Goal: Complete application form: Complete application form

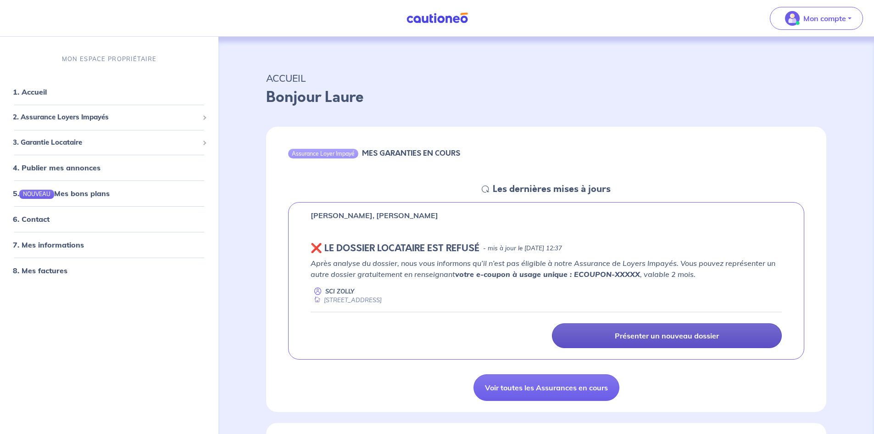
click at [667, 335] on p "Présenter un nouveau dossier" at bounding box center [667, 335] width 104 height 9
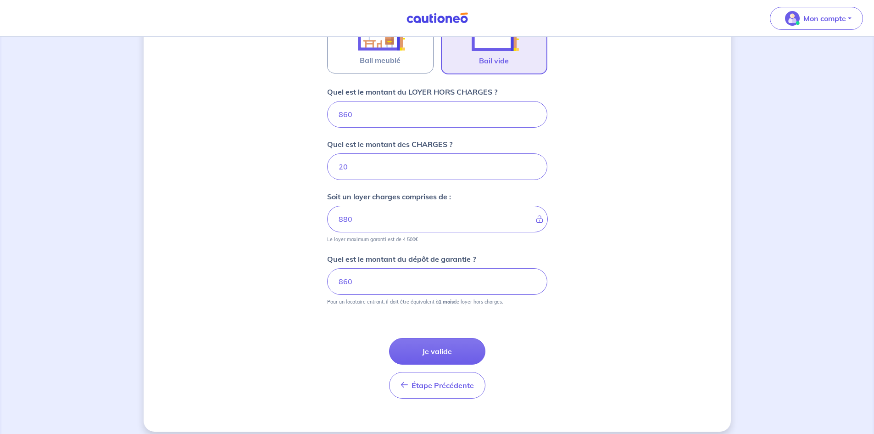
scroll to position [328, 0]
click at [443, 351] on button "Je valide" at bounding box center [437, 350] width 96 height 27
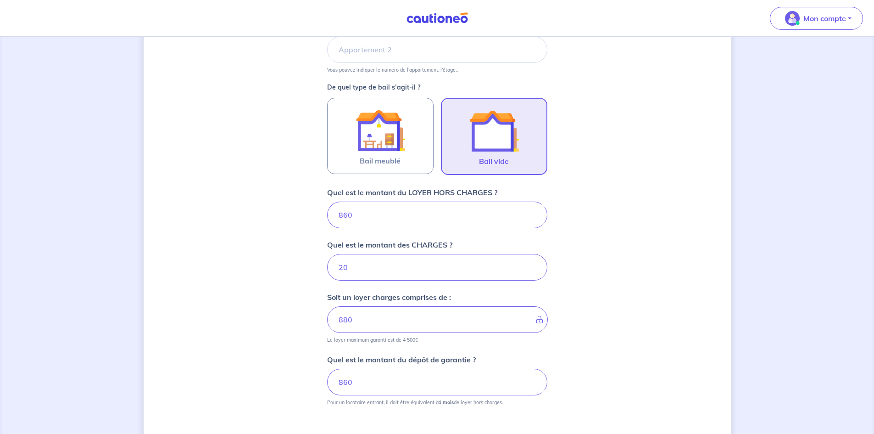
scroll to position [336, 0]
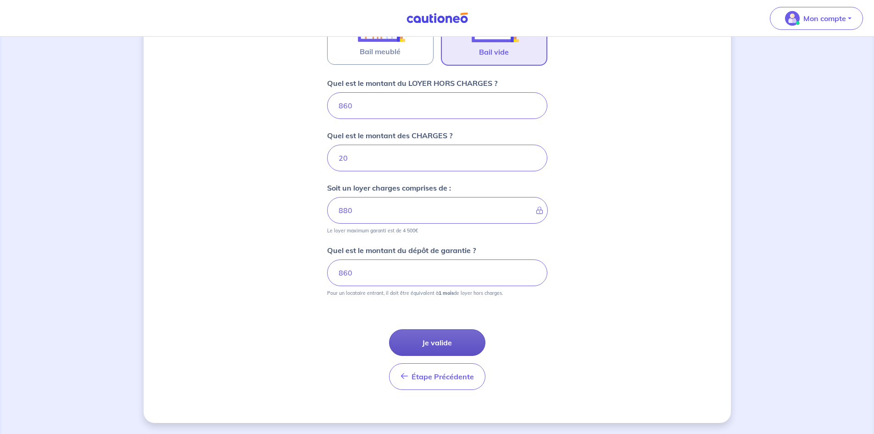
click at [440, 335] on button "Je valide" at bounding box center [437, 342] width 96 height 27
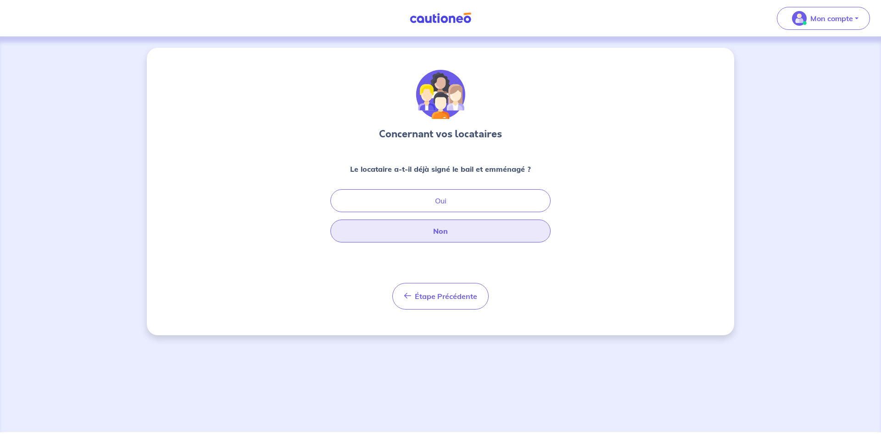
click at [446, 232] on button "Non" at bounding box center [440, 230] width 220 height 23
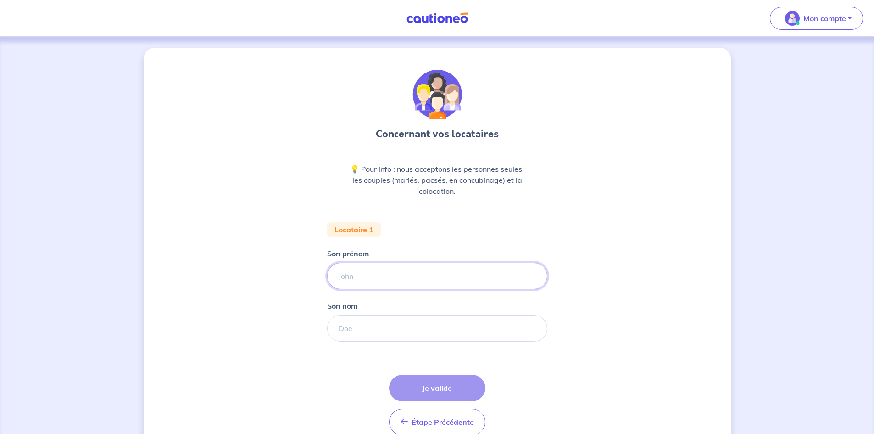
click at [377, 273] on input "Son prénom" at bounding box center [437, 275] width 220 height 27
click at [786, 257] on div "Concernant vos locataires 💡 Pour info : nous acceptons les personnes seules, le…" at bounding box center [437, 258] width 874 height 442
click at [385, 276] on input "Ang" at bounding box center [437, 275] width 220 height 27
type input "[PERSON_NAME]"
click at [352, 330] on input "Son nom" at bounding box center [437, 328] width 220 height 27
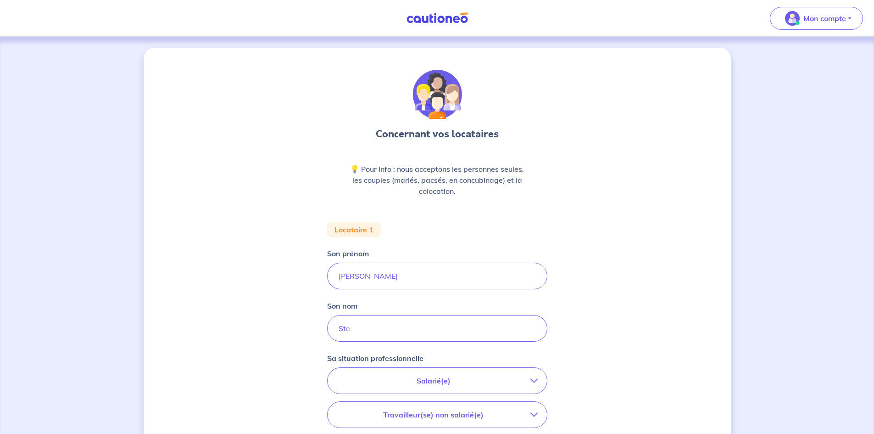
click at [806, 268] on div "Concernant vos locataires 💡 Pour info : nous acceptons les personnes seules, le…" at bounding box center [437, 337] width 874 height 601
click at [394, 336] on input "Ste" at bounding box center [437, 328] width 220 height 27
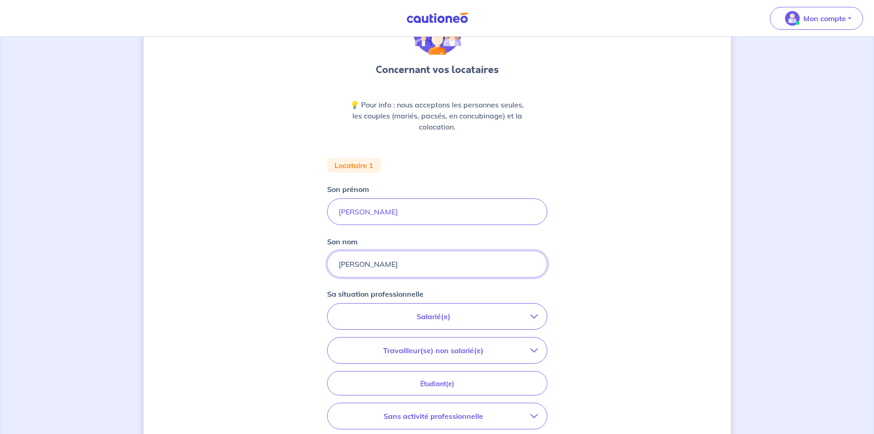
scroll to position [65, 0]
type input "[PERSON_NAME]"
click at [416, 316] on p "Salarié(e)" at bounding box center [434, 315] width 194 height 11
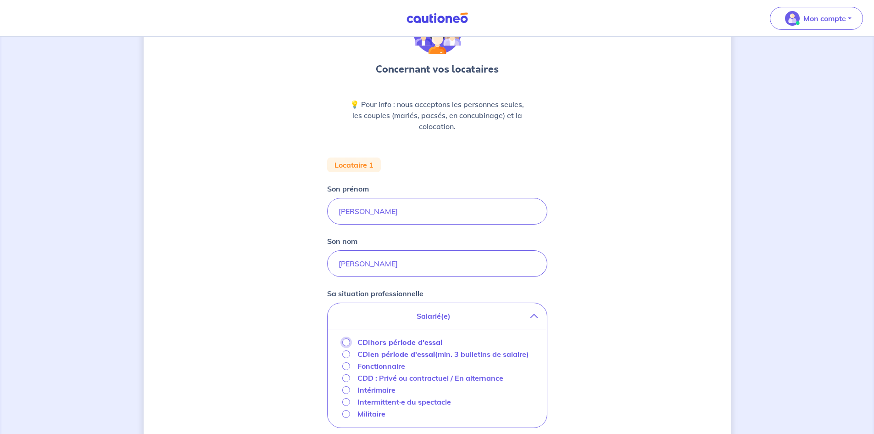
click at [347, 341] on input "CDI hors période d'essai" at bounding box center [346, 342] width 8 height 8
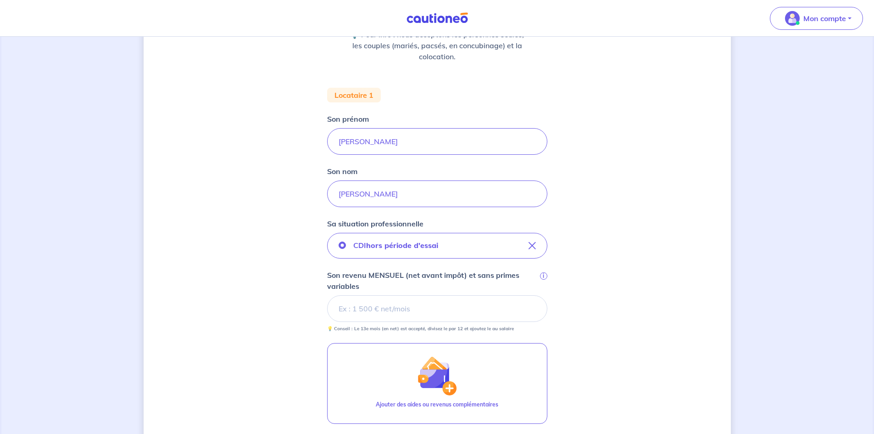
scroll to position [135, 0]
click at [371, 307] on input "Son revenu MENSUEL (net avant impôt) et sans primes variables i" at bounding box center [437, 308] width 220 height 27
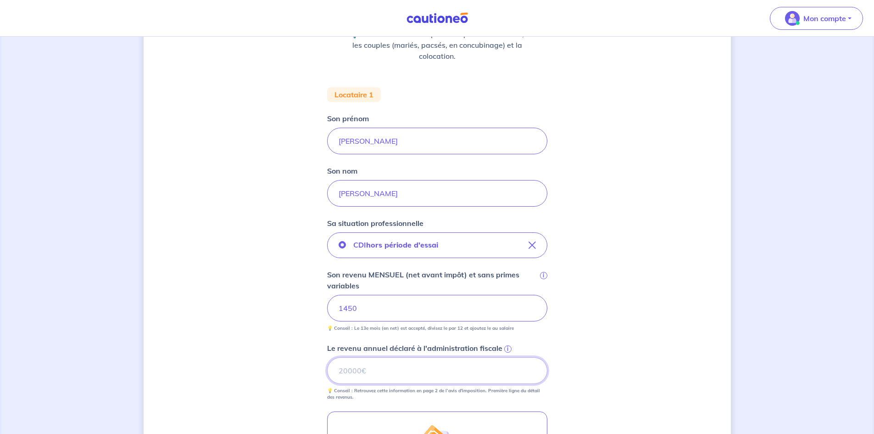
click at [355, 372] on input "Le revenu annuel déclaré à l'administration fiscale i" at bounding box center [437, 370] width 220 height 27
click at [561, 365] on div "Concernant vos locataires 💡 Pour info : nous acceptons les personnes seules, le…" at bounding box center [437, 271] width 587 height 717
click at [404, 365] on input "Le revenu annuel déclaré à l'administration fiscale i" at bounding box center [437, 370] width 220 height 27
type input "17457"
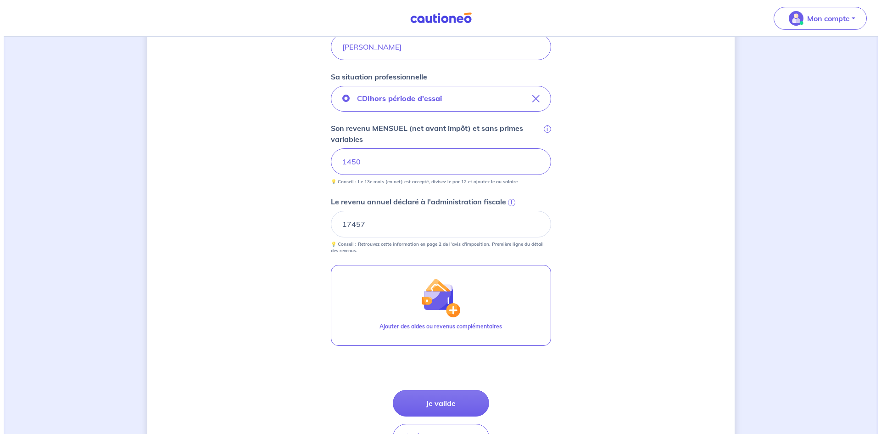
scroll to position [282, 0]
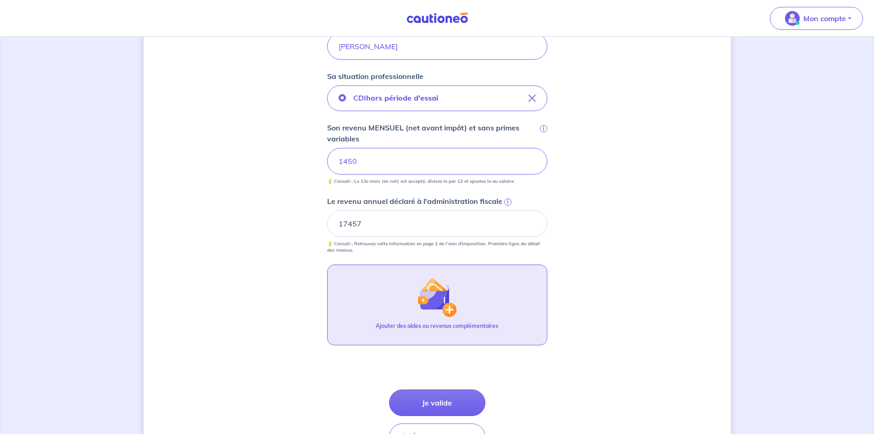
click at [458, 326] on p "Ajouter des aides ou revenus complémentaires" at bounding box center [437, 326] width 122 height 8
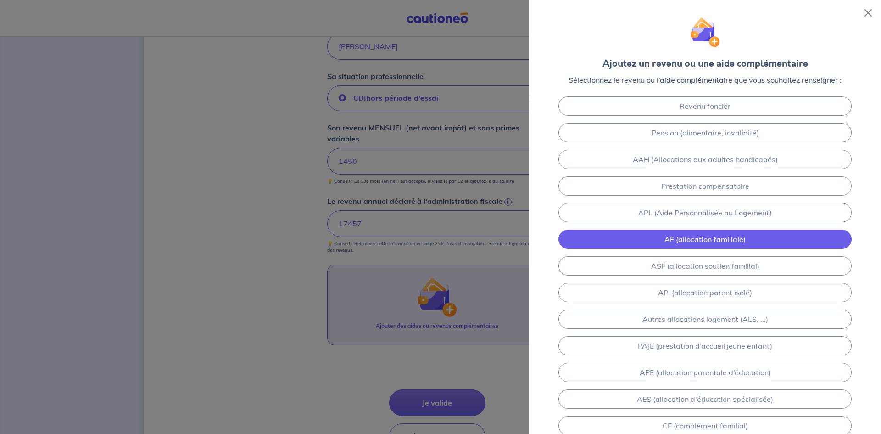
click at [728, 240] on link "AF (allocation familiale)" at bounding box center [704, 238] width 293 height 19
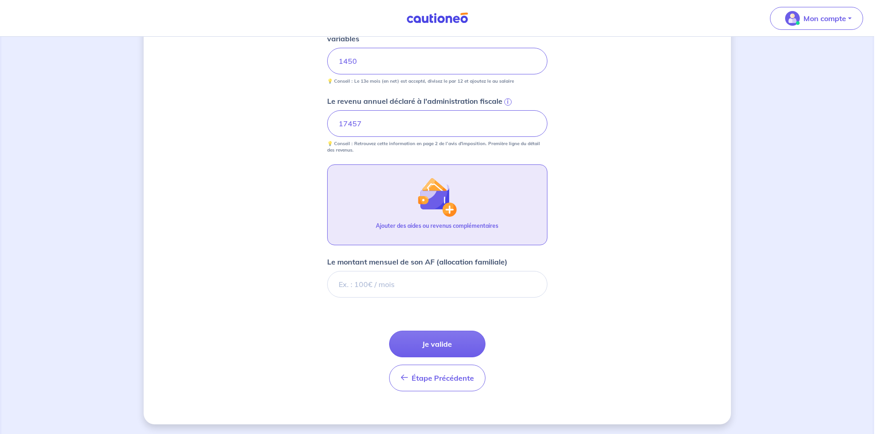
scroll to position [383, 0]
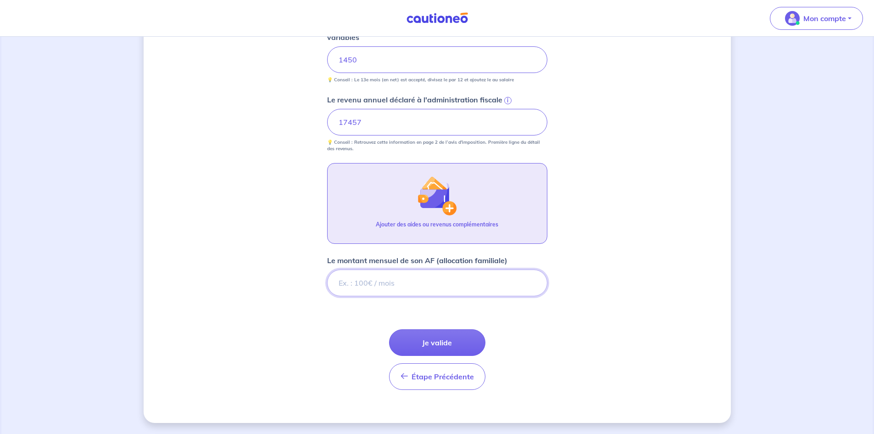
click at [513, 316] on form "Locataire 1 Son prénom [PERSON_NAME] nom [PERSON_NAME] situation professionnell…" at bounding box center [437, 118] width 220 height 558
type input "344"
type input "344.56"
click at [515, 335] on form "Locataire 1 Son prénom [PERSON_NAME] nom [PERSON_NAME] situation professionnell…" at bounding box center [437, 118] width 220 height 558
click at [445, 217] on button "Ajouter des aides ou revenus complémentaires" at bounding box center [437, 203] width 220 height 81
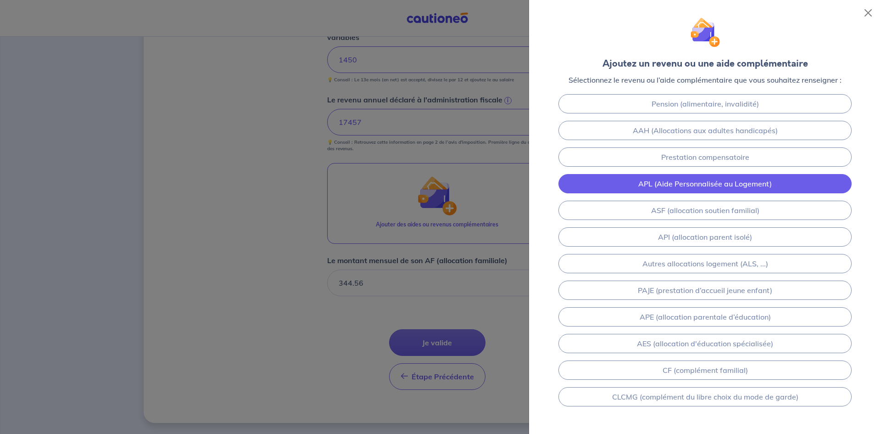
scroll to position [29, 0]
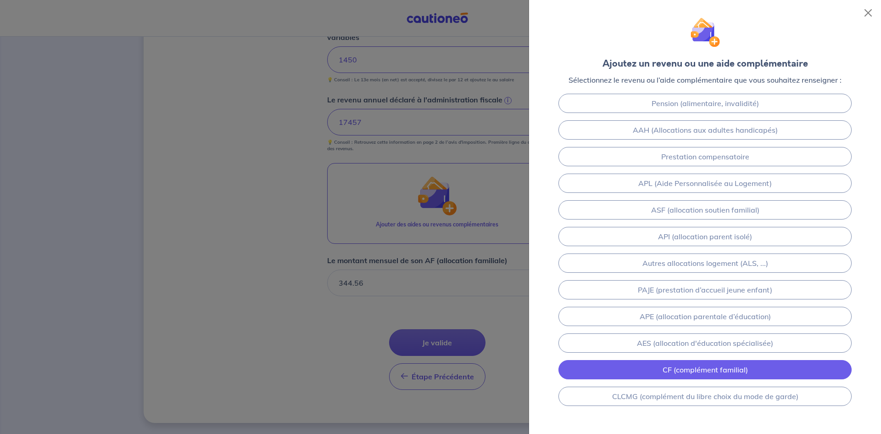
click at [731, 369] on link "CF (complément familial)" at bounding box center [704, 369] width 293 height 19
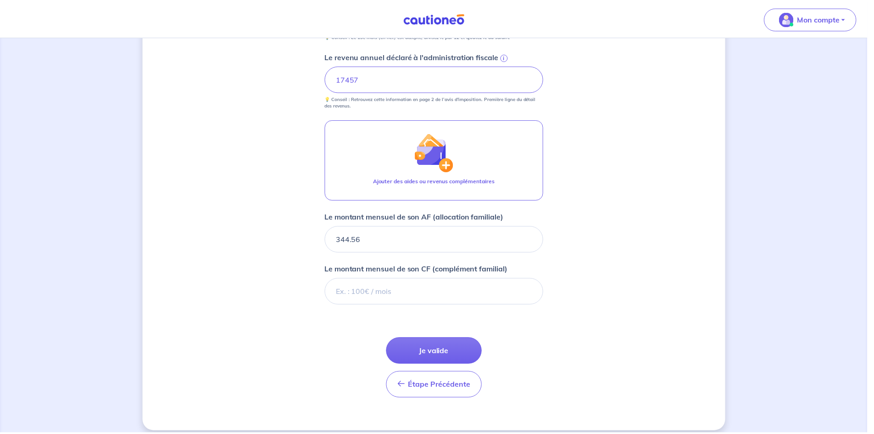
scroll to position [24, 0]
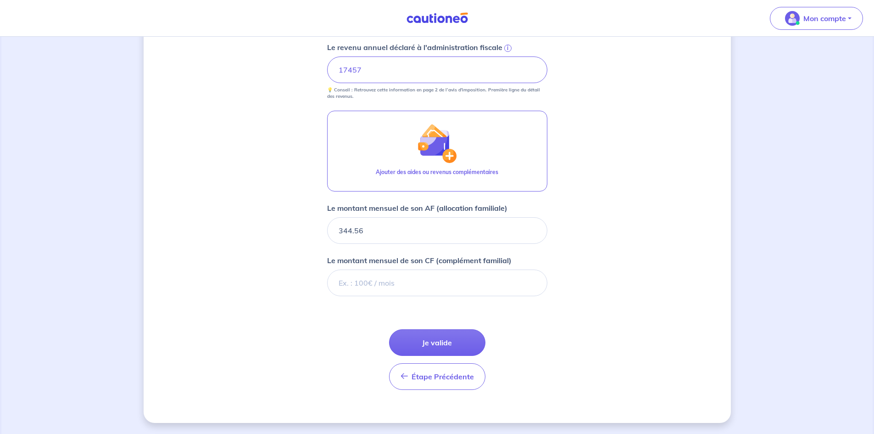
click at [553, 285] on div "Concernant vos locataires 💡 Pour info : nous acceptons les personnes seules, le…" at bounding box center [437, 17] width 587 height 810
click at [399, 282] on input "Le montant mensuel de son CF (complément familial)" at bounding box center [437, 282] width 220 height 27
type input "294"
type input "294.91"
click at [521, 330] on form "Locataire 1 Son prénom [PERSON_NAME] nom [PERSON_NAME] situation professionnell…" at bounding box center [437, 92] width 220 height 610
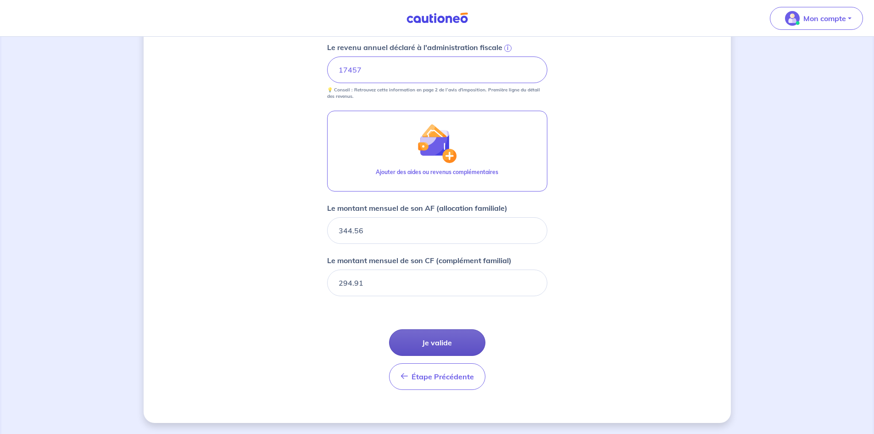
click at [451, 336] on button "Je valide" at bounding box center [437, 342] width 96 height 27
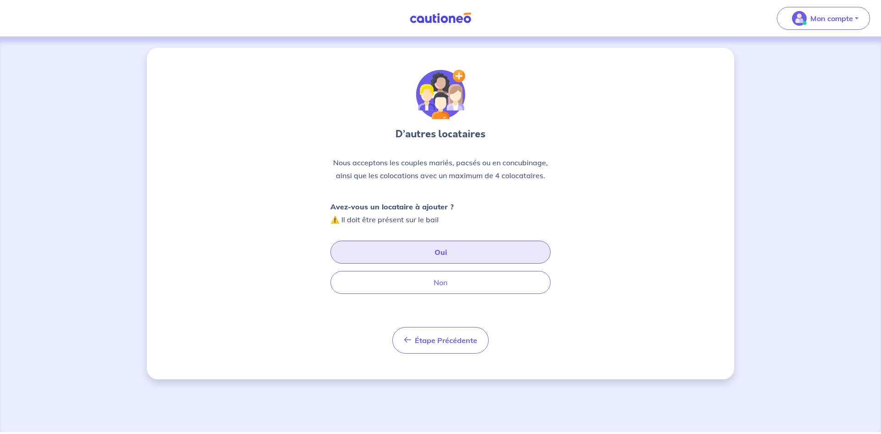
click at [445, 255] on button "Oui" at bounding box center [440, 251] width 220 height 23
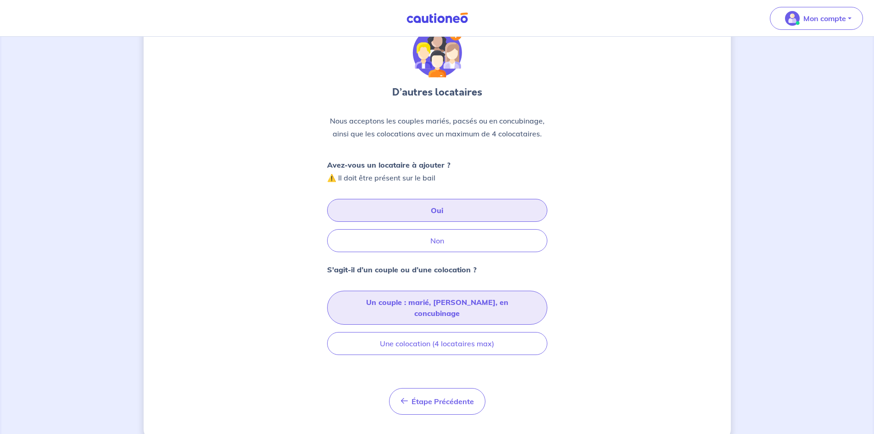
scroll to position [44, 0]
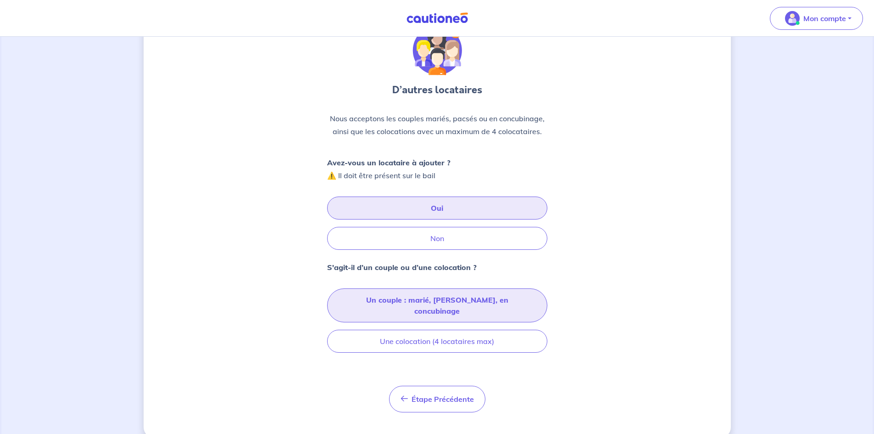
click at [484, 298] on button "Un couple : marié, [PERSON_NAME], en concubinage" at bounding box center [437, 305] width 220 height 34
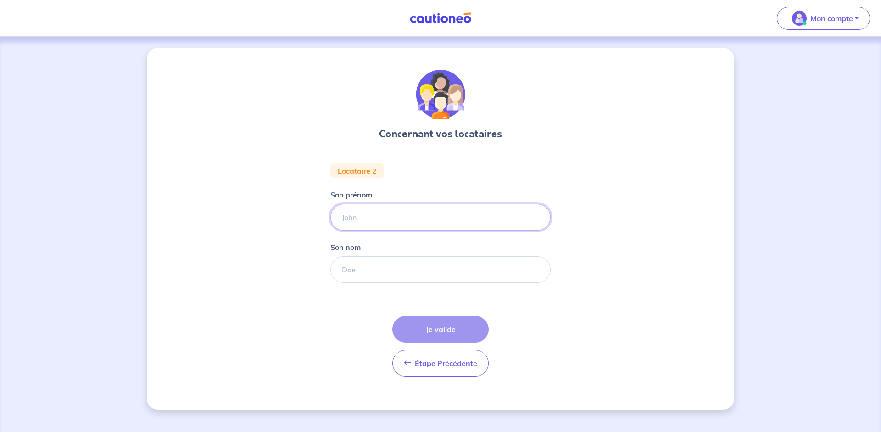
click at [391, 213] on input "Son prénom" at bounding box center [440, 217] width 220 height 27
click at [787, 293] on div "Concernant vos locataires Locataire 2 Son prénom Son nom Étape Précédente Précé…" at bounding box center [440, 234] width 881 height 395
click at [414, 223] on input "Son prénom" at bounding box center [440, 217] width 220 height 27
type input "Charly"
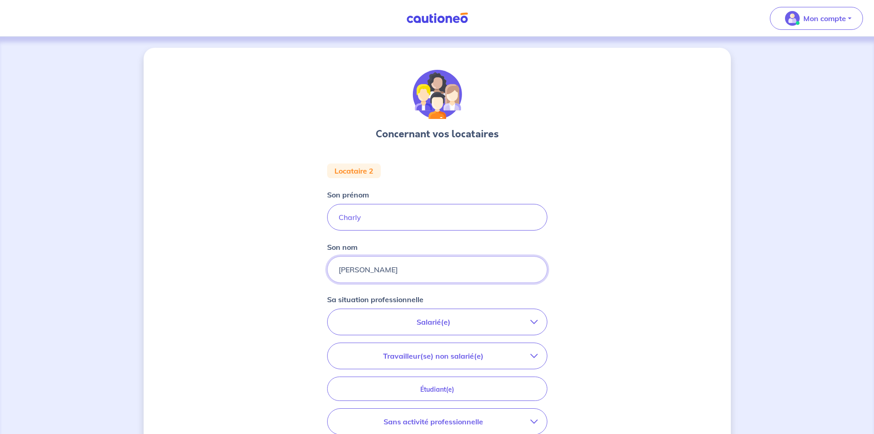
type input "[PERSON_NAME]"
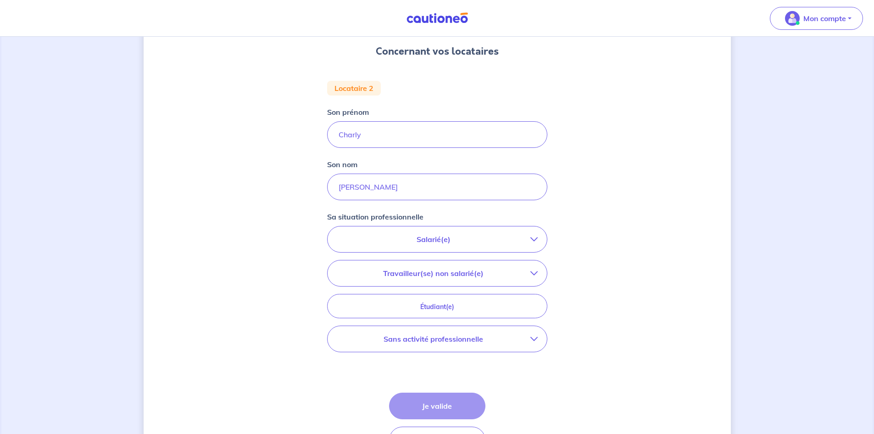
click at [527, 245] on button "Salarié(e)" at bounding box center [437, 239] width 219 height 26
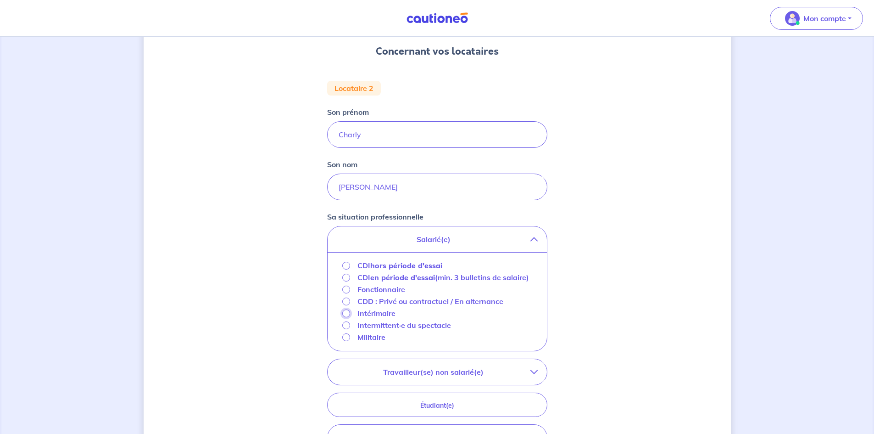
click at [346, 317] on input "Intérimaire" at bounding box center [346, 313] width 8 height 8
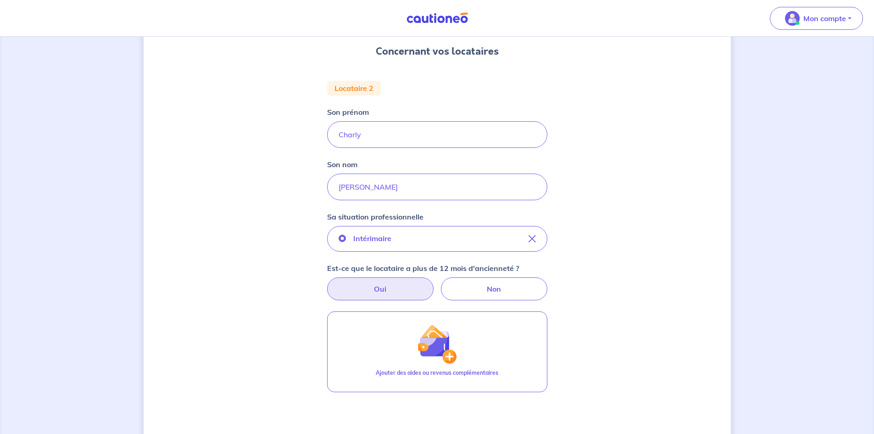
click at [401, 288] on label "Oui" at bounding box center [380, 288] width 106 height 23
click at [434, 283] on input "Oui" at bounding box center [437, 280] width 6 height 6
radio input "true"
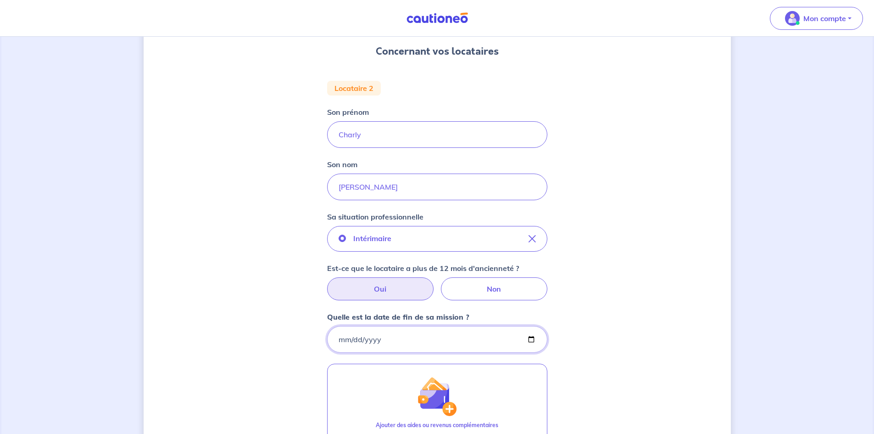
click at [397, 339] on input "Quelle est la date de fin de sa mission ?" at bounding box center [437, 339] width 220 height 27
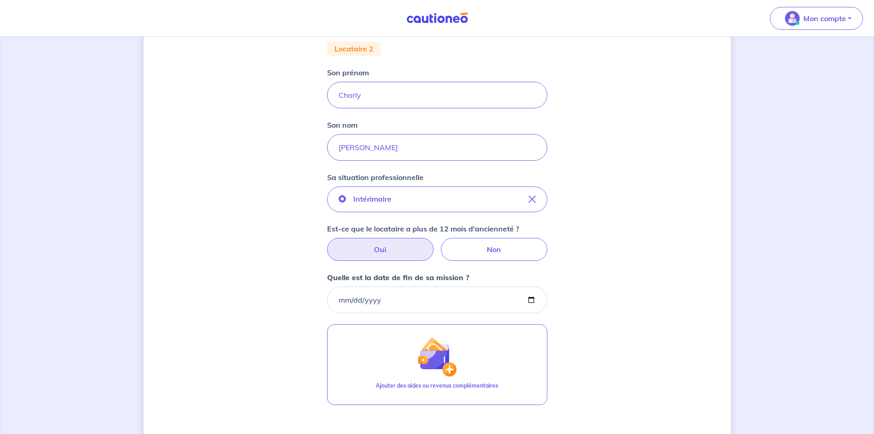
scroll to position [127, 0]
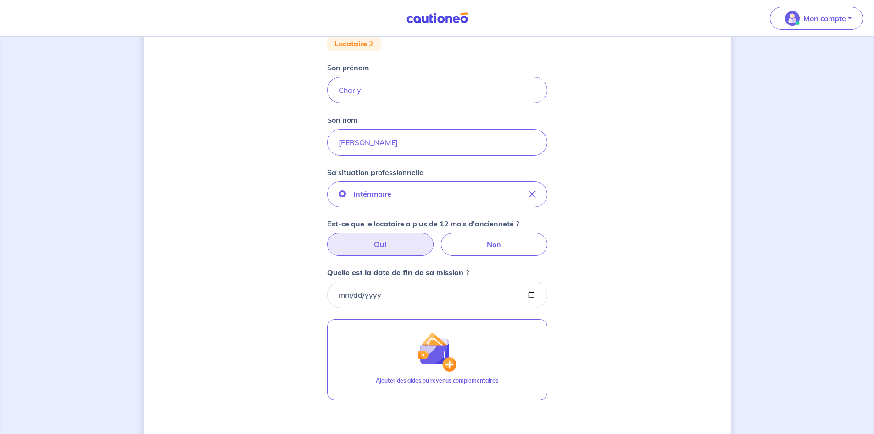
click at [589, 309] on div "Concernant vos locataires Locataire 2 Son prénom [PERSON_NAME] nom [PERSON_NAME…" at bounding box center [437, 229] width 587 height 617
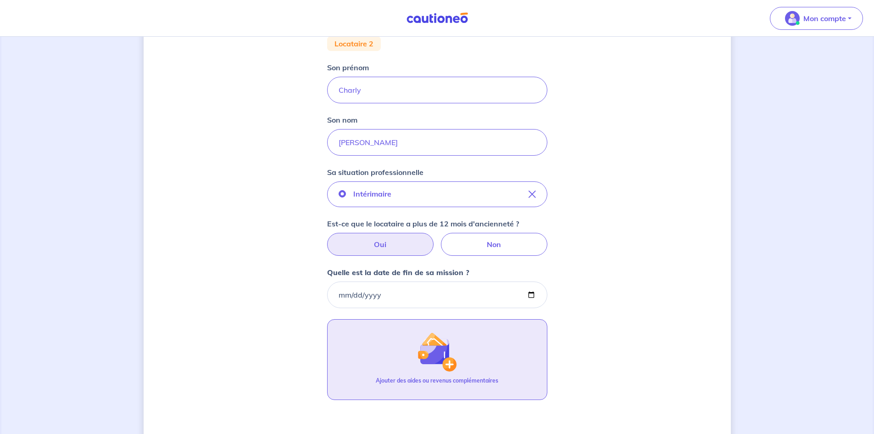
click at [467, 344] on button "Ajouter des aides ou revenus complémentaires" at bounding box center [437, 359] width 220 height 81
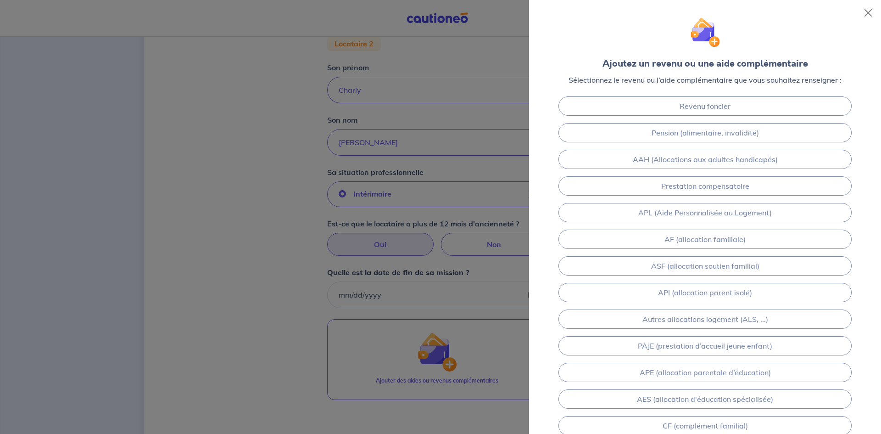
click at [303, 282] on div at bounding box center [440, 217] width 881 height 434
click at [866, 16] on button "Close" at bounding box center [868, 13] width 15 height 15
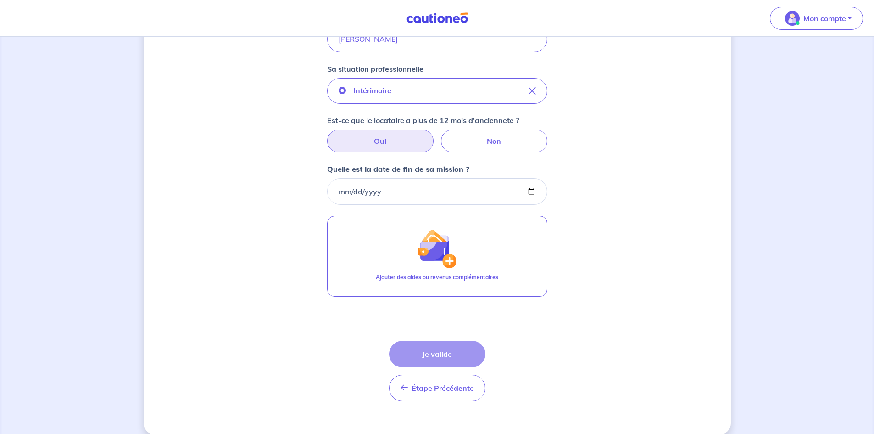
scroll to position [236, 0]
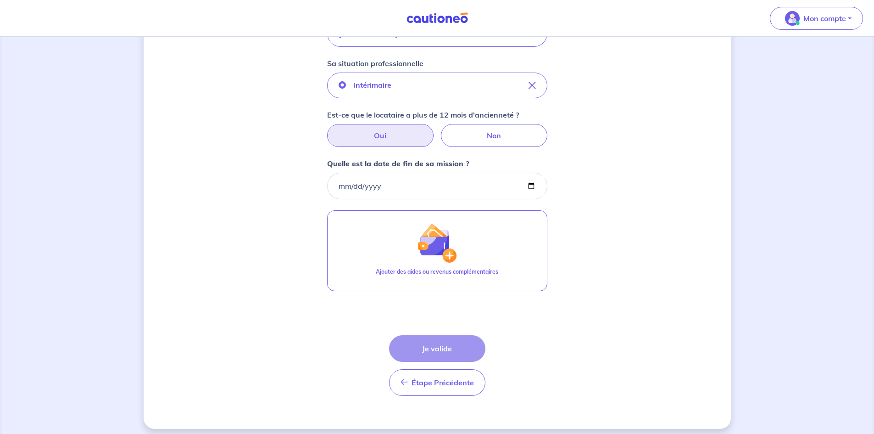
click at [433, 352] on div "Étape Précédente Précédent Je valide Je valide" at bounding box center [437, 365] width 96 height 61
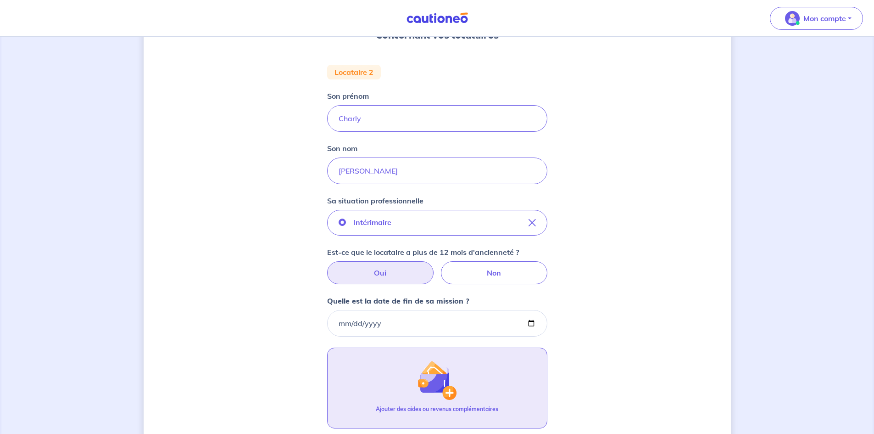
scroll to position [103, 0]
